Goal: Information Seeking & Learning: Check status

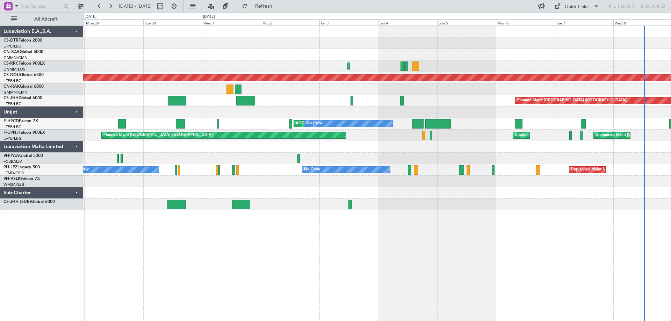
click at [615, 201] on div at bounding box center [376, 205] width 587 height 12
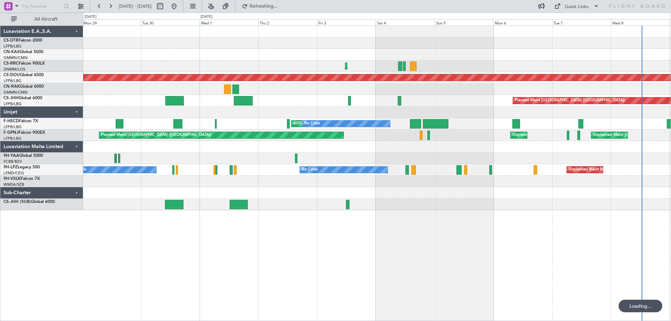
click at [167, 232] on div "Planned Maint Nice ([GEOGRAPHIC_DATA]) Planned Maint [GEOGRAPHIC_DATA] ([PERSON…" at bounding box center [377, 174] width 588 height 296
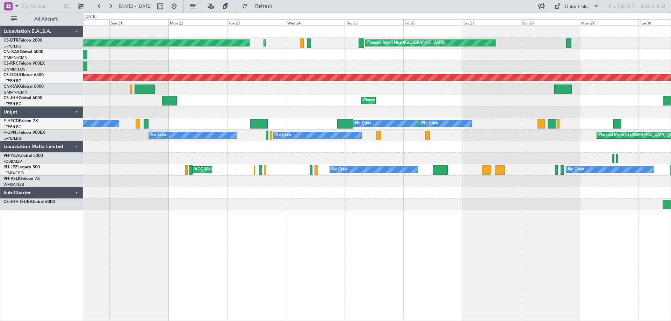
click at [527, 229] on div "Planned Maint Nice ([GEOGRAPHIC_DATA]) Planned Maint Sofia AOG Maint Sofia Plan…" at bounding box center [335, 167] width 671 height 309
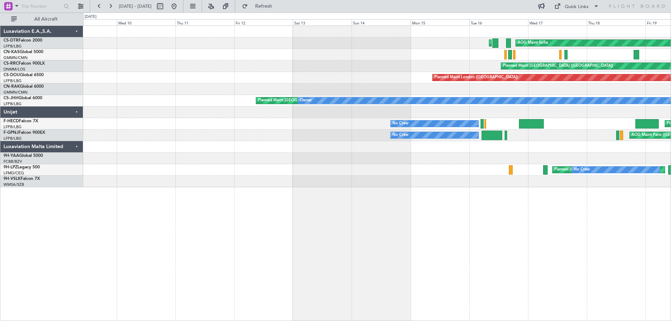
click at [392, 196] on div "AOG Maint Sofia Planned Maint Sofia Planned Maint [GEOGRAPHIC_DATA] ([GEOGRAPHI…" at bounding box center [377, 174] width 588 height 296
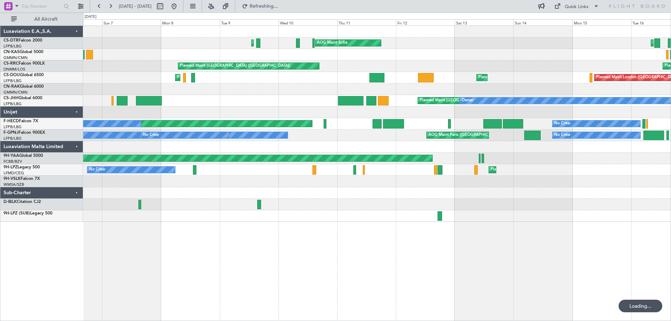
click at [307, 213] on div "Planned Maint Sofia AOG Maint Sofia Planned Maint Mugla ([GEOGRAPHIC_DATA]) AOG…" at bounding box center [376, 124] width 587 height 196
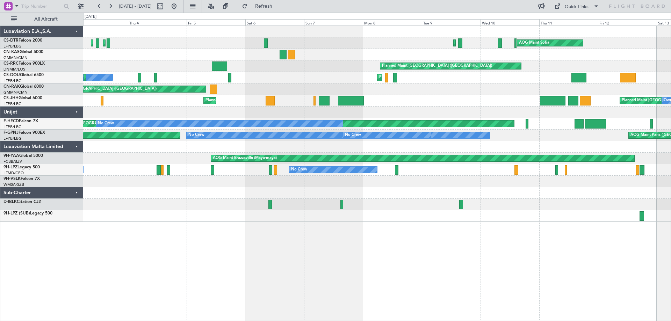
click at [386, 206] on div at bounding box center [376, 205] width 587 height 12
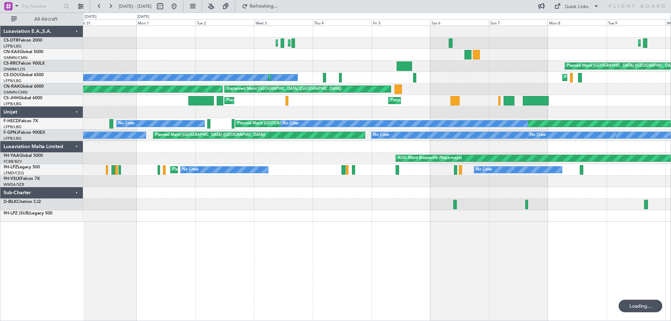
click at [425, 210] on div "Planned Maint Mugla ([GEOGRAPHIC_DATA]) Planned Maint [GEOGRAPHIC_DATA] ([GEOGR…" at bounding box center [376, 124] width 587 height 196
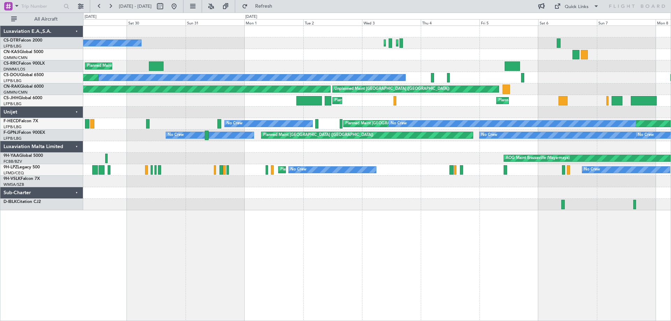
click at [418, 220] on div "Planned Maint Sofia Planned Maint [GEOGRAPHIC_DATA] ([GEOGRAPHIC_DATA]) No Crew…" at bounding box center [377, 174] width 588 height 296
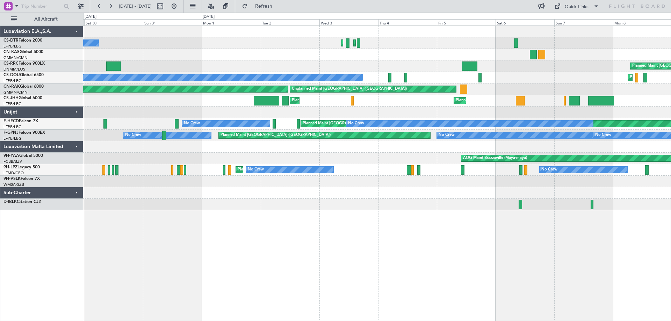
click at [437, 196] on div at bounding box center [376, 193] width 587 height 12
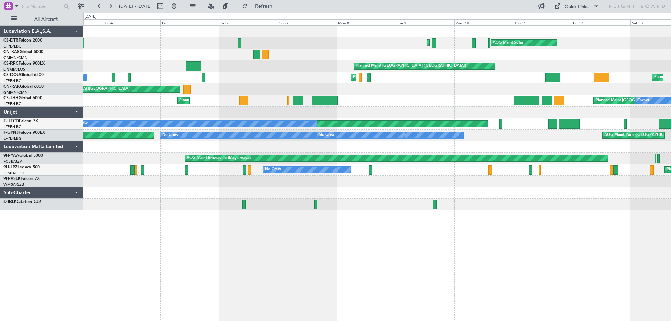
click at [218, 196] on div at bounding box center [376, 193] width 587 height 12
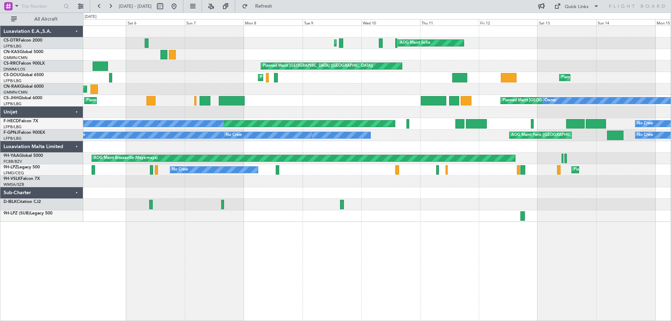
click at [298, 199] on div "AOG Maint Sofia Planned Maint Mugla ([GEOGRAPHIC_DATA]) Planned Maint [GEOGRAPH…" at bounding box center [376, 124] width 587 height 196
click at [325, 273] on div "AOG Maint Sofia Planned Maint Mugla ([GEOGRAPHIC_DATA]) Planned Maint [GEOGRAPH…" at bounding box center [377, 174] width 588 height 296
click at [151, 300] on div "AOG Maint Sofia Planned Maint Mugla ([GEOGRAPHIC_DATA]) Planned Maint [GEOGRAPH…" at bounding box center [377, 174] width 588 height 296
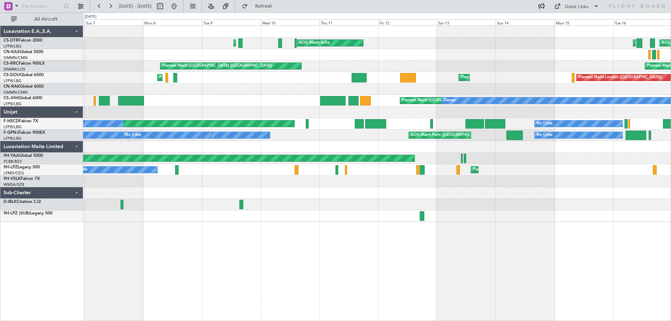
click at [354, 188] on div at bounding box center [376, 193] width 587 height 12
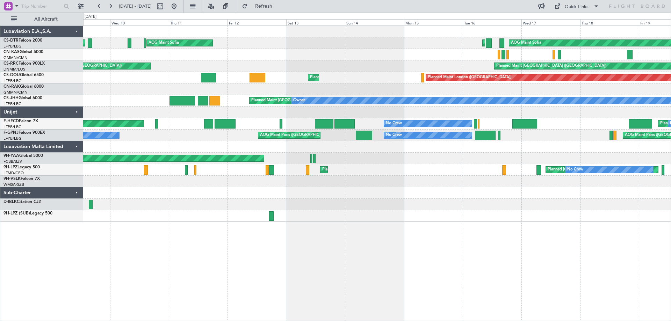
click at [104, 204] on div "AOG Maint Sofia AOG Maint Sofia Planned Maint Mugla ([GEOGRAPHIC_DATA]) Planned…" at bounding box center [376, 124] width 587 height 196
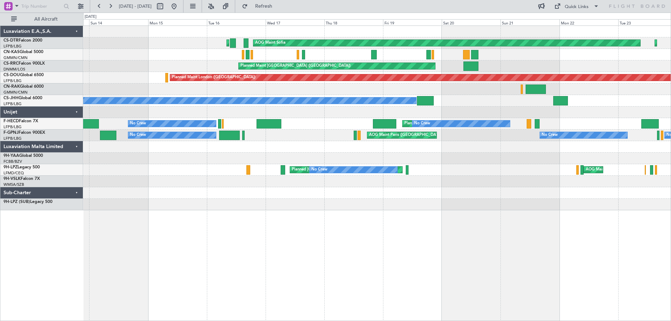
click at [276, 219] on div "AOG Maint Sofia Planned Maint Sofia Planned Maint Sofia [GEOGRAPHIC_DATA] ([GEO…" at bounding box center [377, 174] width 588 height 296
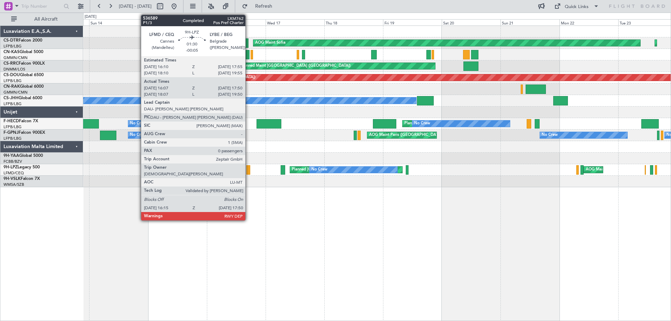
click at [248, 171] on div at bounding box center [248, 169] width 4 height 9
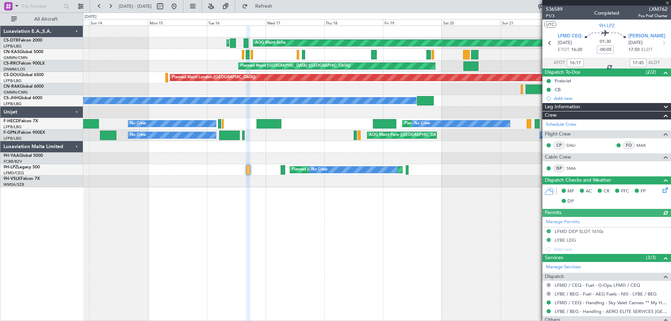
click at [669, 0] on div at bounding box center [606, 3] width 129 height 6
click at [668, 2] on span at bounding box center [667, 3] width 7 height 6
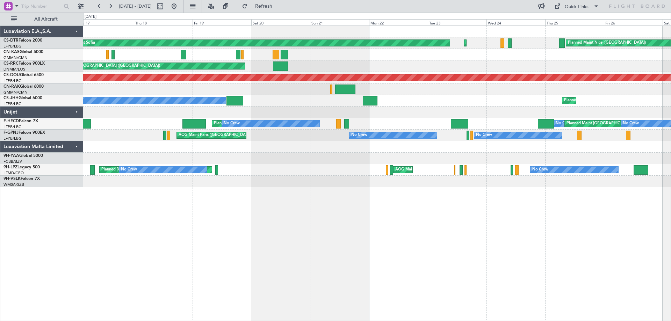
click at [268, 175] on div "AOG Maint Cannes (Mandelieu) [GEOGRAPHIC_DATA] ([GEOGRAPHIC_DATA]) No Crew No C…" at bounding box center [376, 170] width 587 height 12
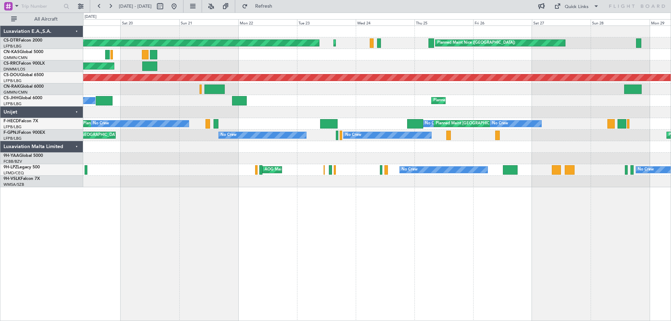
click at [281, 189] on div "AOG Maint Sofia Planned Maint Sofia [GEOGRAPHIC_DATA] ([GEOGRAPHIC_DATA]) Plann…" at bounding box center [377, 174] width 588 height 296
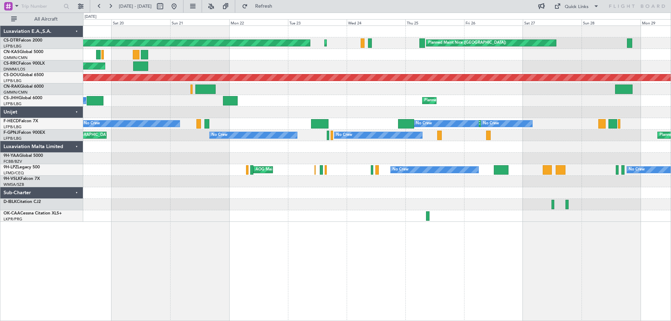
click at [312, 214] on div at bounding box center [376, 216] width 587 height 12
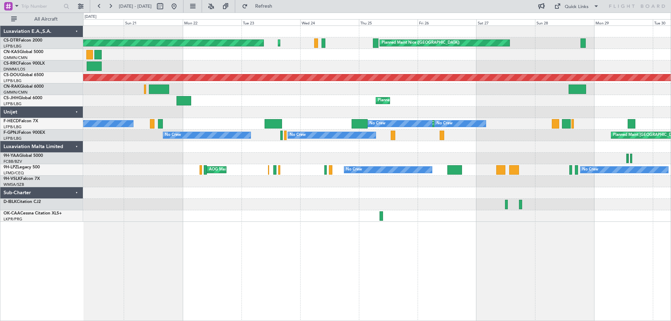
click at [262, 197] on div at bounding box center [376, 193] width 587 height 12
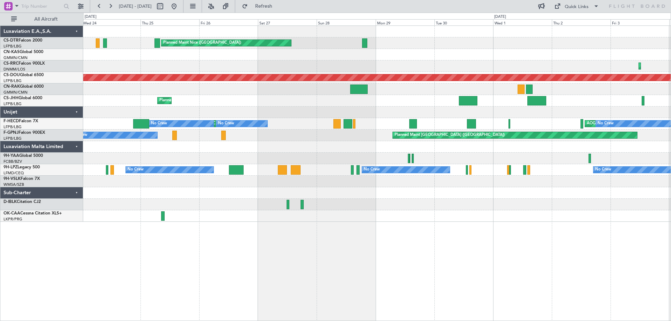
click at [157, 187] on div at bounding box center [376, 182] width 587 height 12
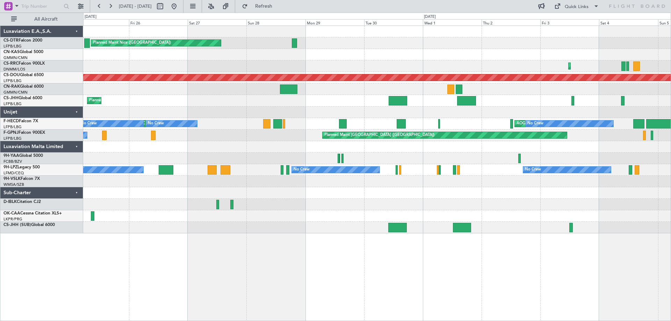
click at [416, 187] on div "Planned Maint Nice ([GEOGRAPHIC_DATA]) Planned Maint Sofia AOG Maint Sofia Plan…" at bounding box center [376, 130] width 587 height 208
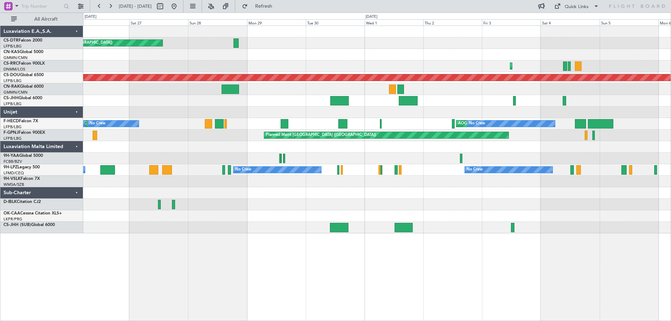
click at [380, 195] on div "Planned Maint Nice ([GEOGRAPHIC_DATA]) Planned Maint [GEOGRAPHIC_DATA] ([PERSON…" at bounding box center [376, 130] width 587 height 208
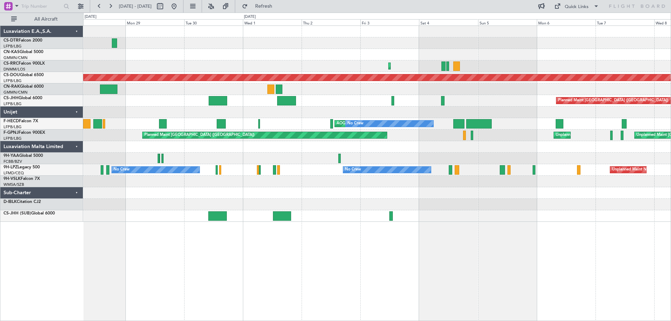
click at [305, 202] on div at bounding box center [376, 205] width 587 height 12
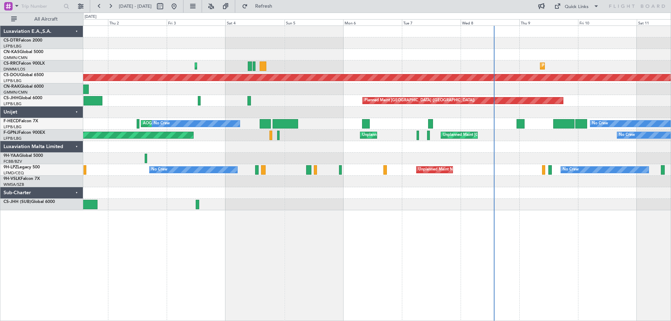
click at [288, 197] on div at bounding box center [376, 193] width 587 height 12
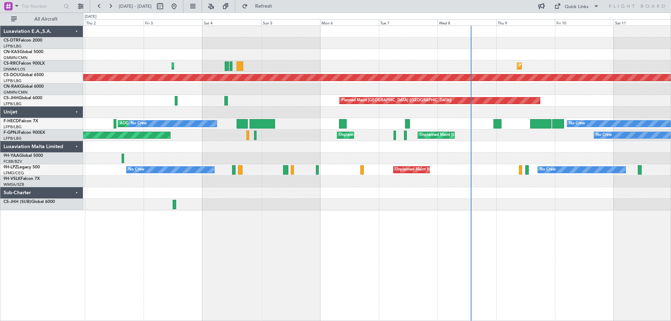
click at [302, 211] on div "Planned Maint Lagos ([PERSON_NAME]) Planned Maint [GEOGRAPHIC_DATA] ([PERSON_NA…" at bounding box center [377, 174] width 588 height 296
